Goal: Information Seeking & Learning: Learn about a topic

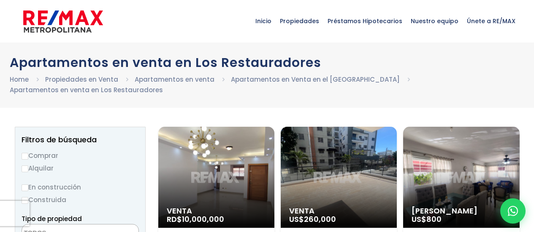
select select
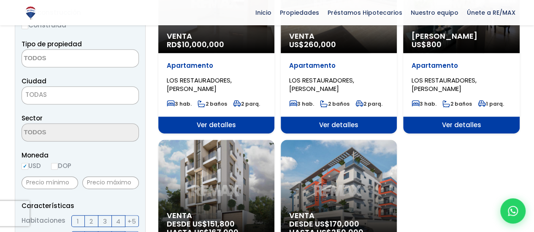
scroll to position [127, 0]
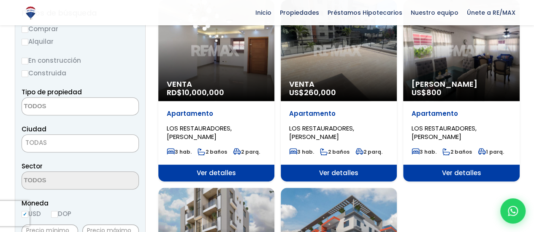
click at [235, 64] on div "Venta RD$ 10,000,000" at bounding box center [216, 50] width 116 height 101
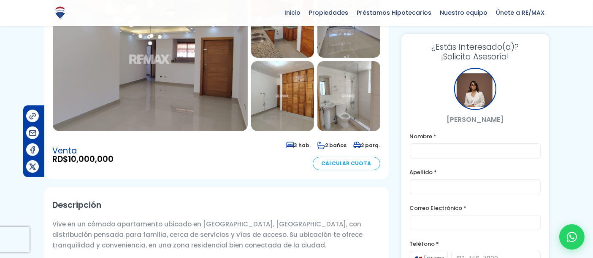
scroll to position [183, 0]
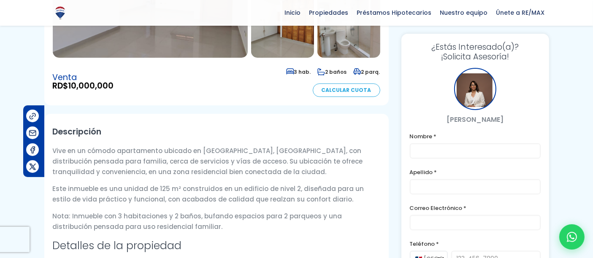
drag, startPoint x: 168, startPoint y: 192, endPoint x: 173, endPoint y: 190, distance: 6.3
